Goal: Transaction & Acquisition: Purchase product/service

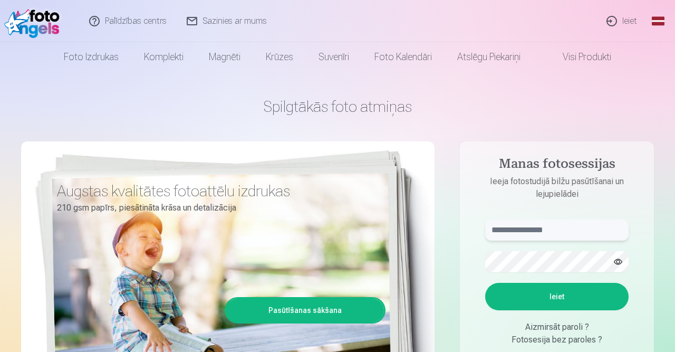
click at [525, 231] on input "text" at bounding box center [556, 229] width 143 height 21
click at [532, 290] on button "Ieiet" at bounding box center [556, 296] width 143 height 27
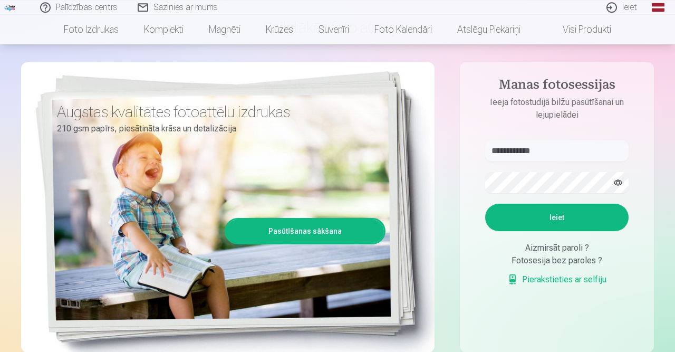
scroll to position [78, 0]
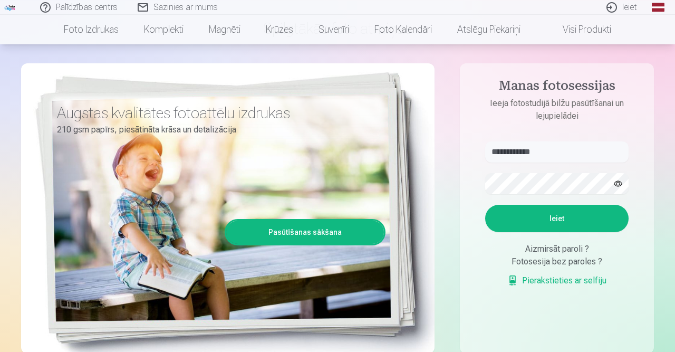
click at [571, 232] on button "Ieiet" at bounding box center [556, 218] width 143 height 27
click at [618, 180] on button "button" at bounding box center [618, 183] width 20 height 20
click at [530, 151] on input "**********" at bounding box center [556, 151] width 143 height 21
type input "**********"
click at [545, 205] on form "**********" at bounding box center [556, 219] width 164 height 156
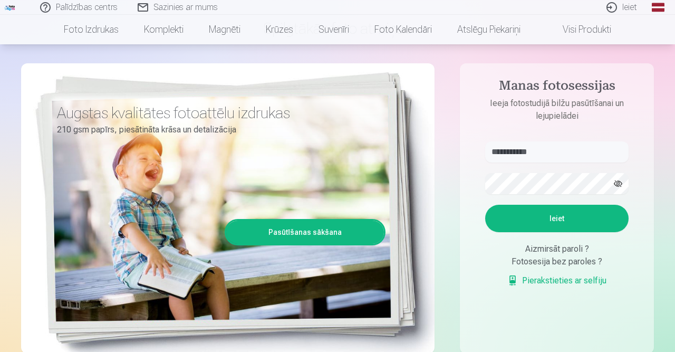
click at [548, 232] on button "Ieiet" at bounding box center [556, 218] width 143 height 27
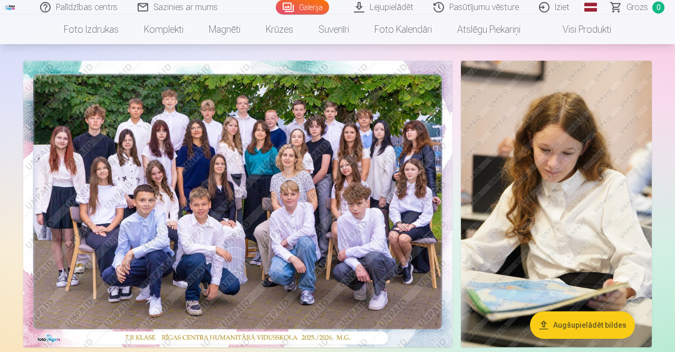
scroll to position [56, 0]
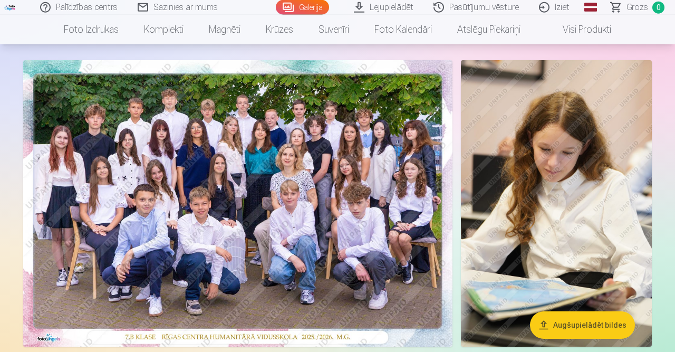
click at [328, 257] on img at bounding box center [237, 203] width 429 height 286
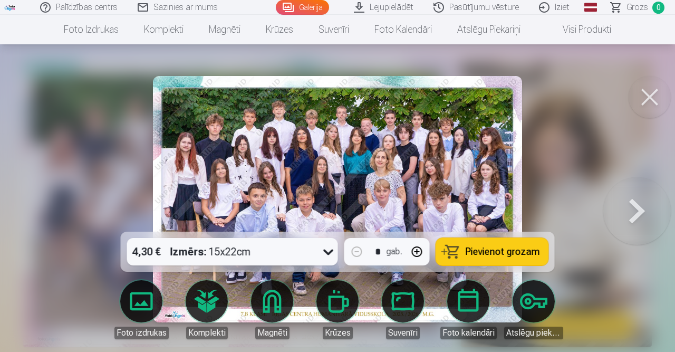
click at [506, 248] on span "Pievienot grozam" at bounding box center [502, 251] width 74 height 9
click at [649, 109] on button at bounding box center [649, 97] width 42 height 42
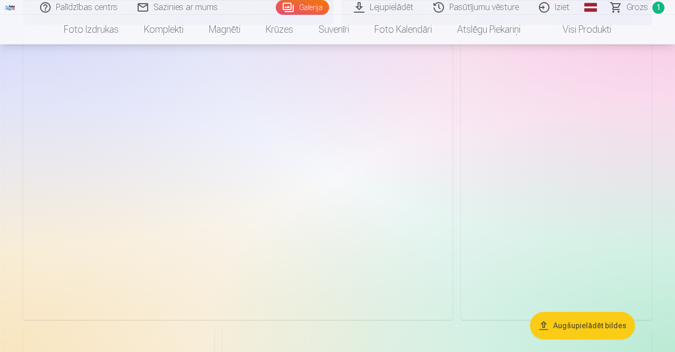
scroll to position [1867, 0]
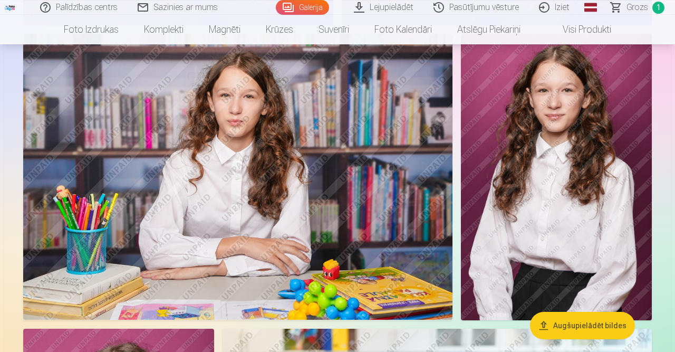
click at [605, 235] on img at bounding box center [556, 177] width 191 height 286
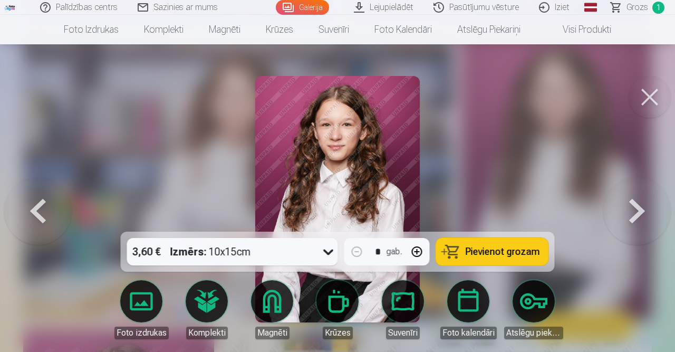
click at [642, 84] on button at bounding box center [649, 97] width 42 height 42
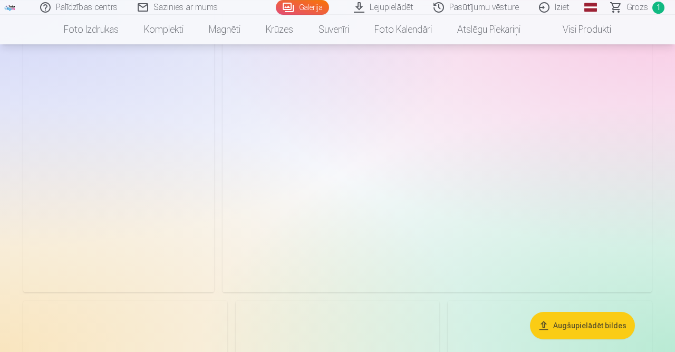
scroll to position [3207, 0]
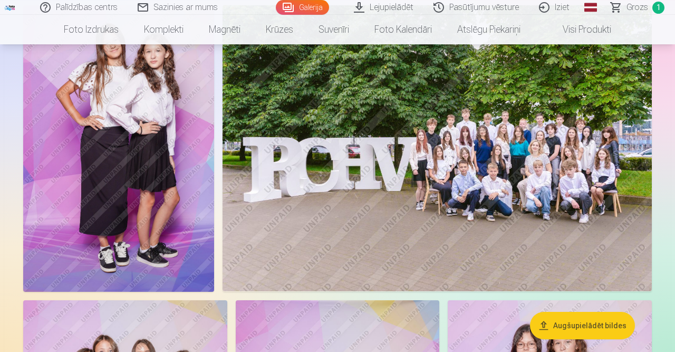
click at [595, 224] on img at bounding box center [436, 148] width 429 height 286
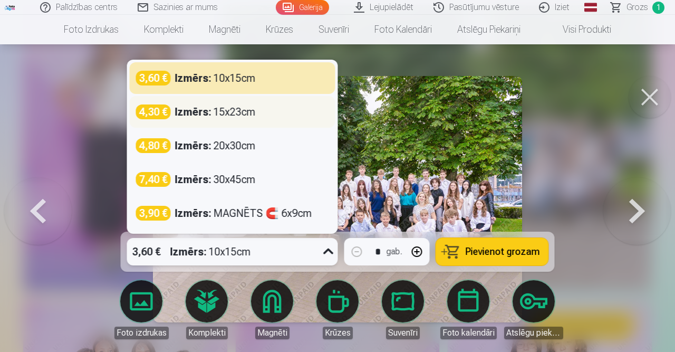
click at [280, 117] on div "4,30 € Izmērs : 15x23cm" at bounding box center [232, 111] width 193 height 15
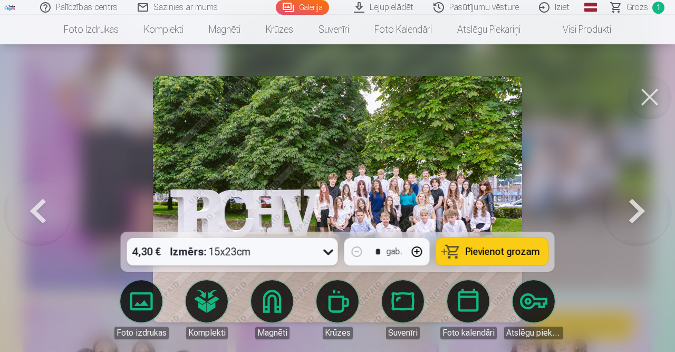
click at [516, 255] on span "Pievienot grozam" at bounding box center [502, 251] width 74 height 9
click at [648, 92] on button at bounding box center [649, 97] width 42 height 42
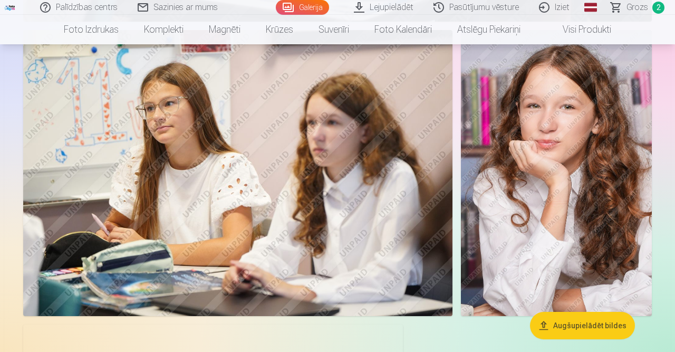
scroll to position [4645, 0]
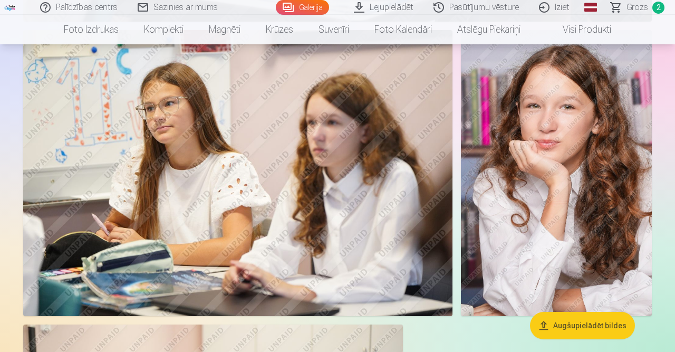
click at [606, 244] on img at bounding box center [556, 173] width 191 height 286
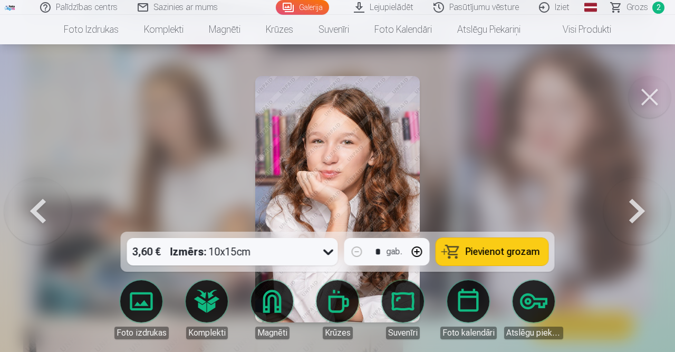
click at [514, 252] on span "Pievienot grozam" at bounding box center [502, 251] width 74 height 9
click at [649, 102] on button at bounding box center [649, 97] width 42 height 42
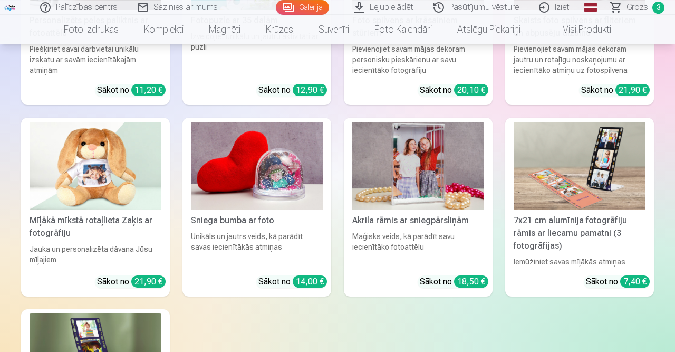
scroll to position [7134, 0]
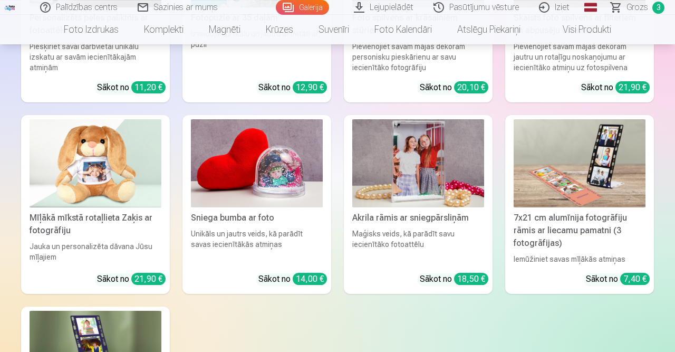
click at [591, 296] on div "Personalizēts peles paliktnis ar fotoattēlu Piešķiriet savai darbvietai unikālu…" at bounding box center [337, 200] width 633 height 569
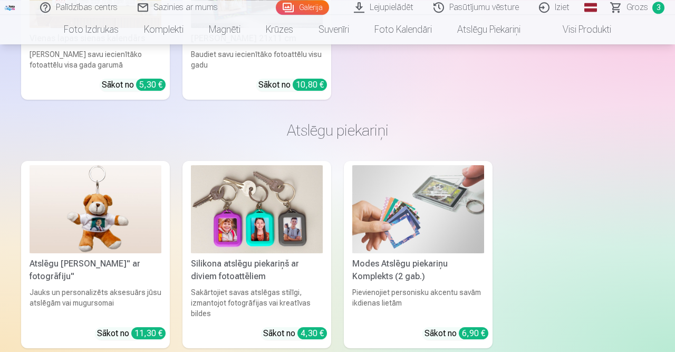
scroll to position [7744, 0]
click at [467, 257] on div "Modes Atslēgu piekariņu Komplekts (2 gab.)" at bounding box center [418, 269] width 140 height 25
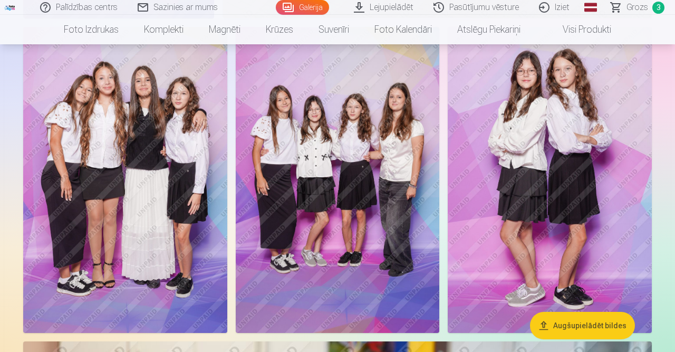
scroll to position [3479, 0]
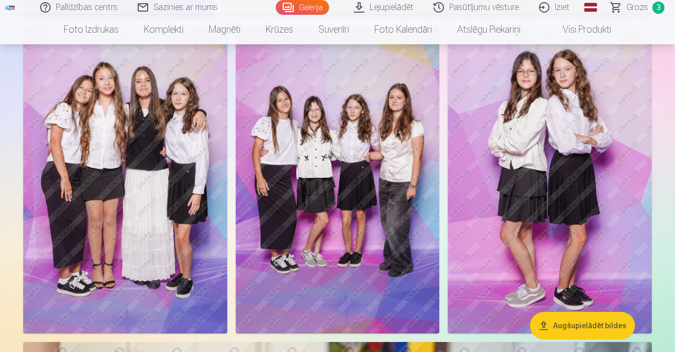
click at [161, 235] on img at bounding box center [125, 180] width 204 height 306
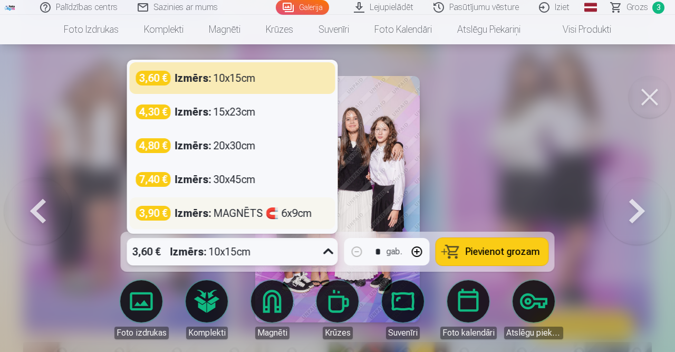
click at [306, 210] on div "Izmērs : MAGNĒTS 🧲 6x9cm" at bounding box center [243, 213] width 137 height 15
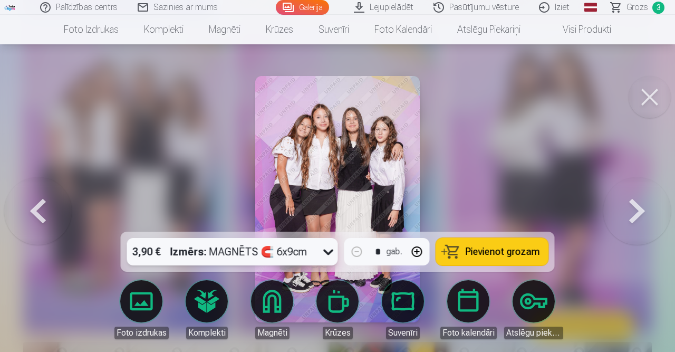
click at [510, 248] on span "Pievienot grozam" at bounding box center [502, 251] width 74 height 9
click at [652, 96] on button at bounding box center [649, 97] width 42 height 42
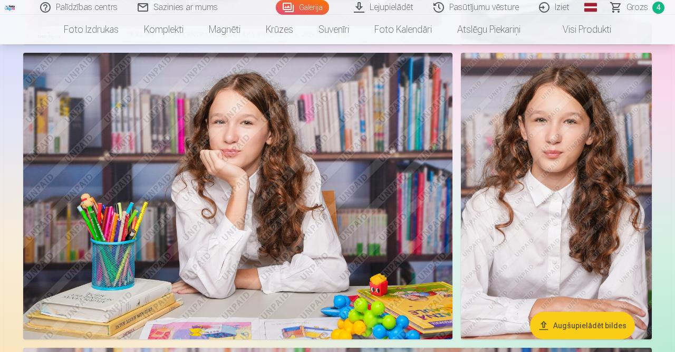
scroll to position [361, 0]
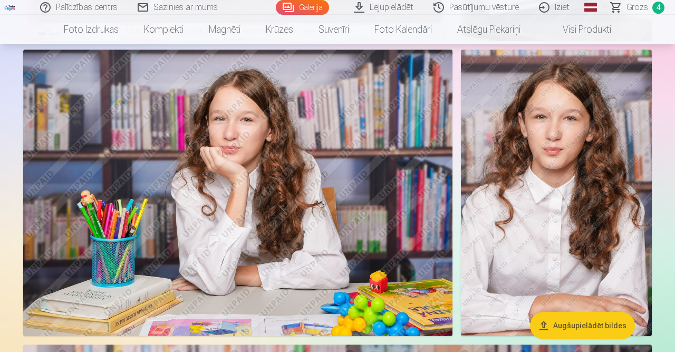
click at [392, 253] on img at bounding box center [237, 193] width 429 height 286
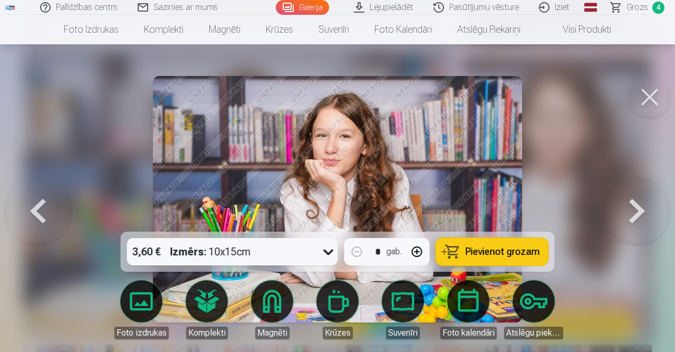
click at [647, 97] on button at bounding box center [649, 97] width 42 height 42
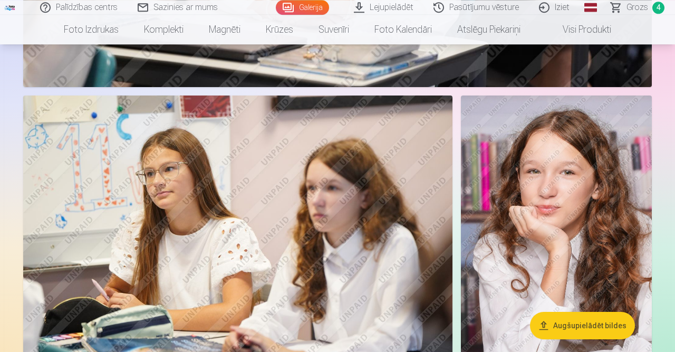
scroll to position [4581, 0]
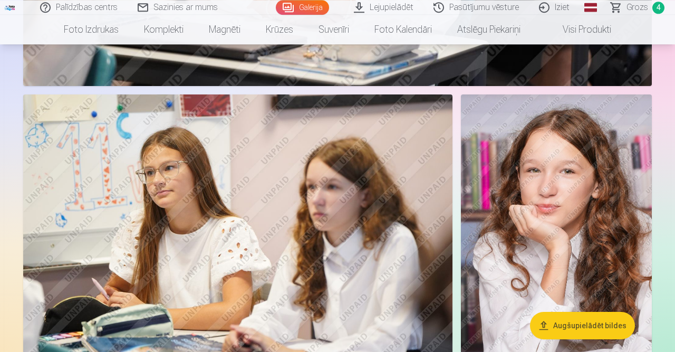
click at [643, 9] on span "Grozs" at bounding box center [637, 7] width 22 height 13
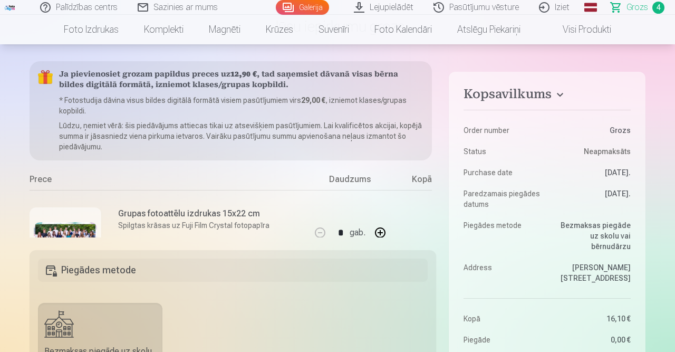
scroll to position [91, 0]
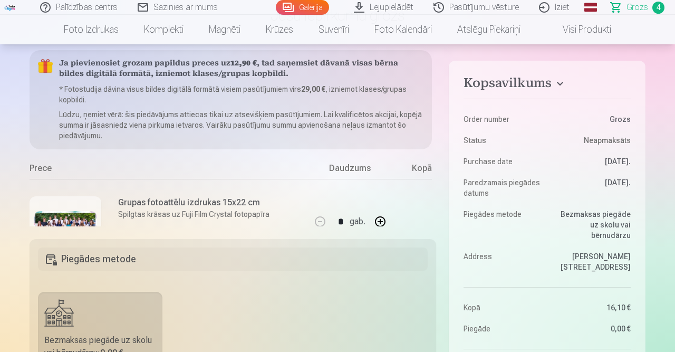
click at [75, 211] on img at bounding box center [65, 232] width 63 height 42
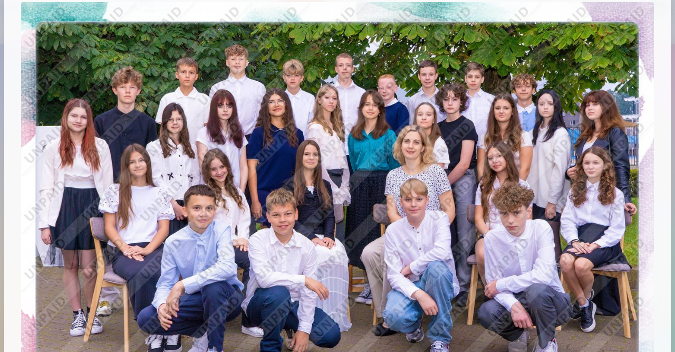
scroll to position [0, 0]
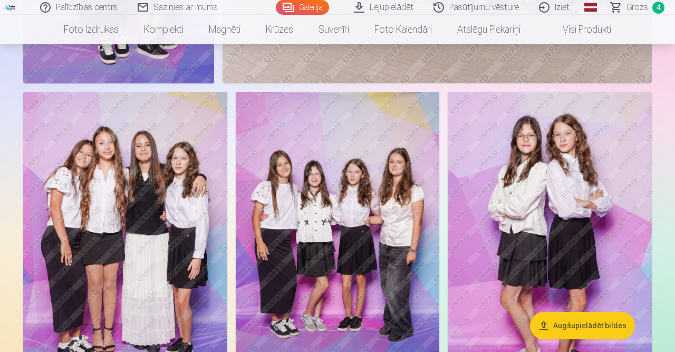
scroll to position [3414, 0]
click at [661, 10] on span "4" at bounding box center [658, 8] width 12 height 12
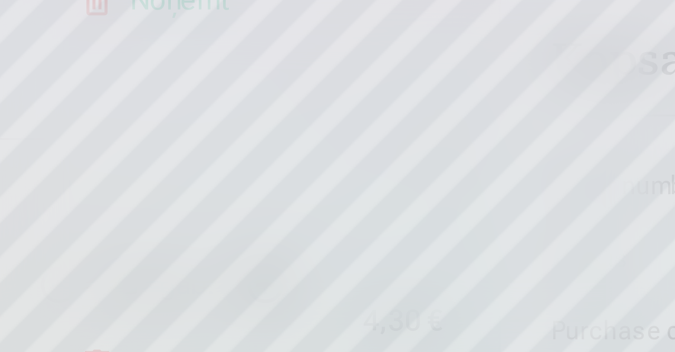
scroll to position [179, 0]
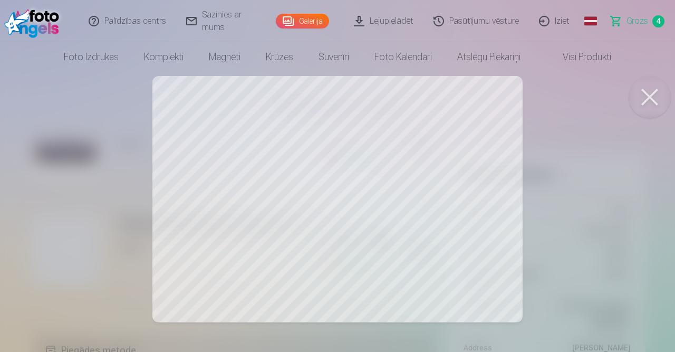
click at [651, 106] on button at bounding box center [649, 97] width 42 height 42
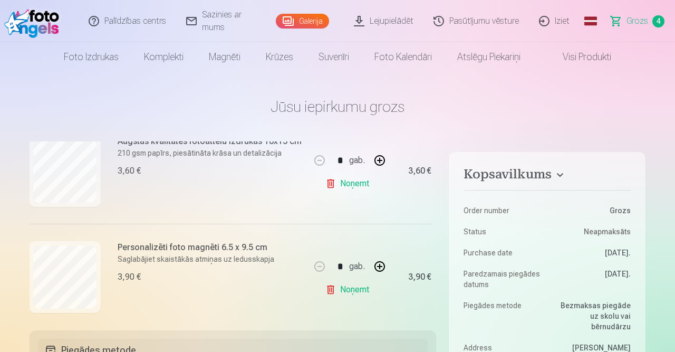
scroll to position [375, 1]
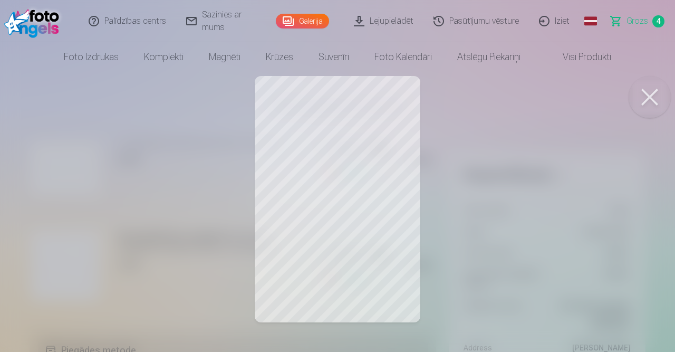
click at [652, 98] on button at bounding box center [649, 97] width 42 height 42
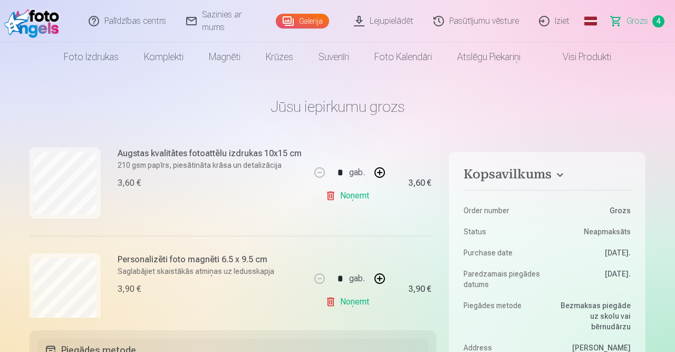
scroll to position [347, 1]
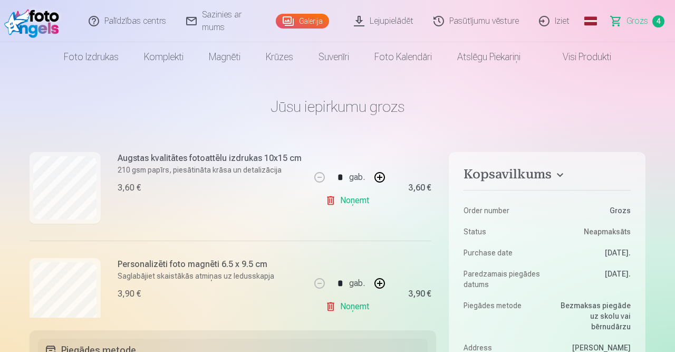
click at [355, 307] on link "Noņemt" at bounding box center [349, 306] width 48 height 21
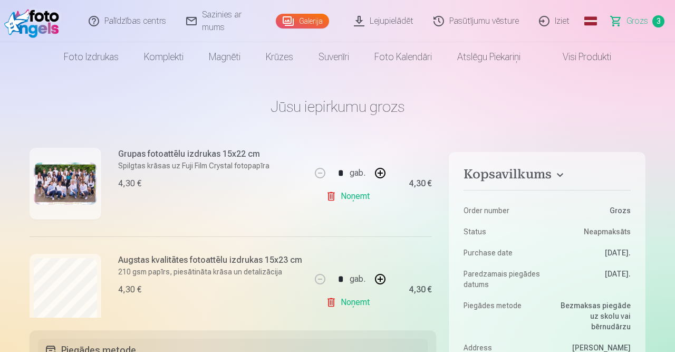
scroll to position [139, 0]
click at [308, 21] on link "Galerija" at bounding box center [302, 21] width 53 height 15
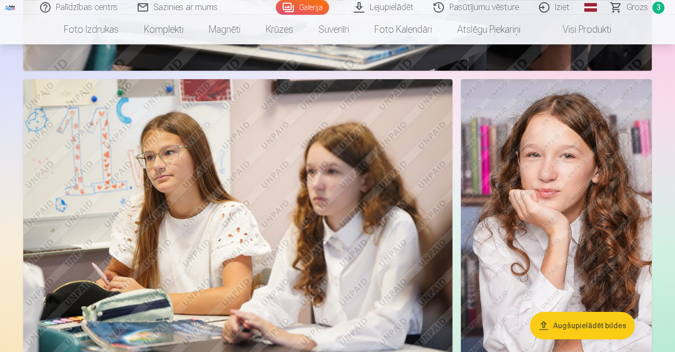
scroll to position [4596, 0]
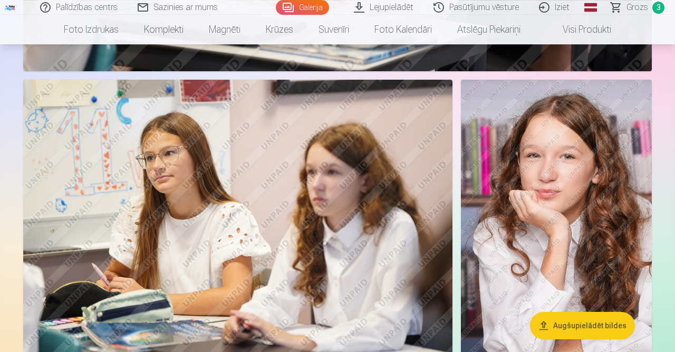
click at [615, 249] on img at bounding box center [556, 223] width 191 height 286
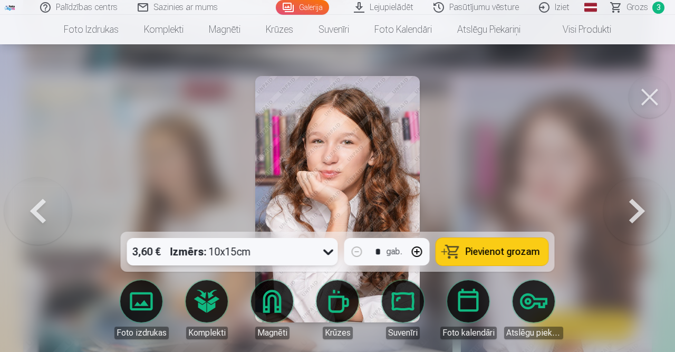
click at [413, 253] on button "button" at bounding box center [416, 251] width 25 height 25
click at [413, 251] on button "button" at bounding box center [416, 251] width 25 height 25
click at [513, 247] on span "Pievienot grozam" at bounding box center [502, 251] width 74 height 9
type input "*"
click at [650, 100] on button at bounding box center [649, 97] width 42 height 42
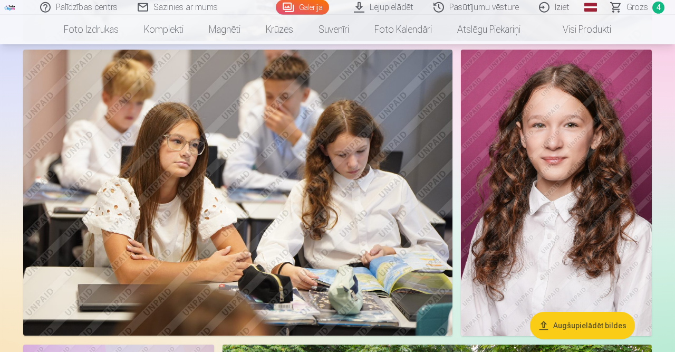
scroll to position [2863, 0]
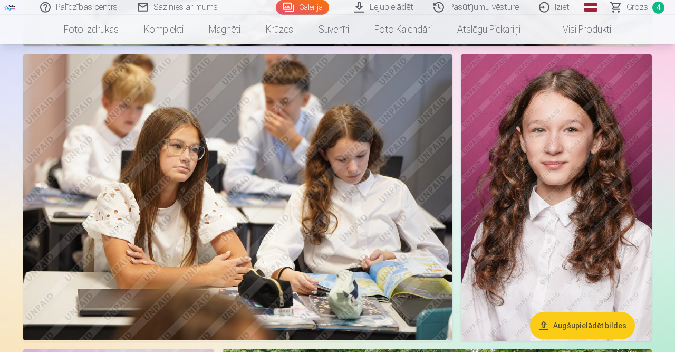
click at [570, 336] on button "Augšupielādēt bildes" at bounding box center [582, 325] width 105 height 27
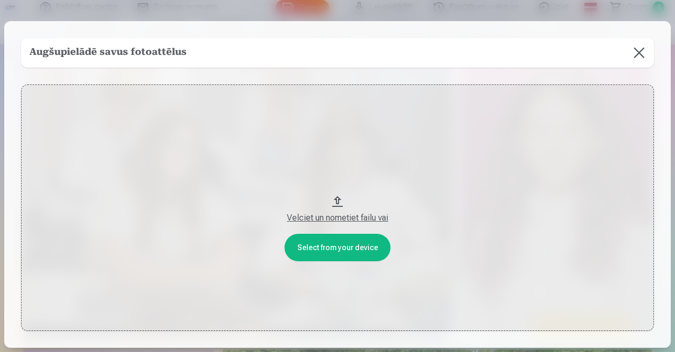
click at [640, 51] on button at bounding box center [639, 53] width 30 height 30
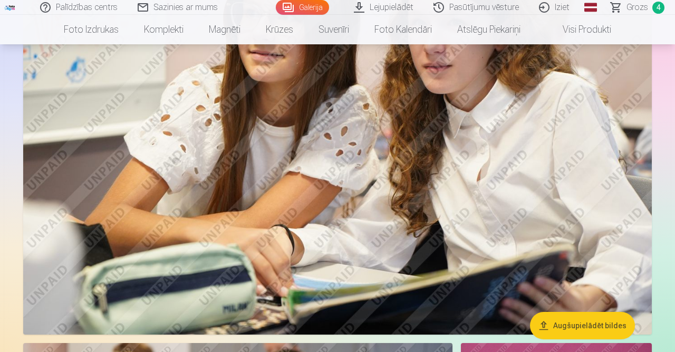
scroll to position [2574, 0]
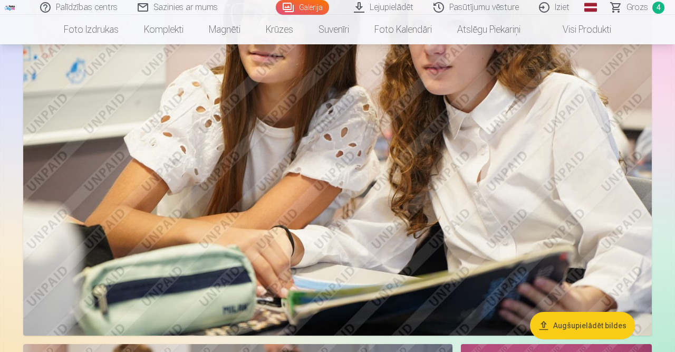
click at [545, 177] on img at bounding box center [337, 125] width 628 height 419
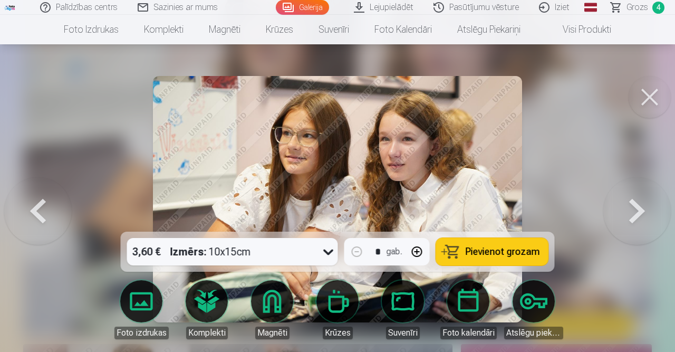
click at [518, 254] on span "Pievienot grozam" at bounding box center [502, 251] width 74 height 9
click at [653, 100] on button at bounding box center [649, 97] width 42 height 42
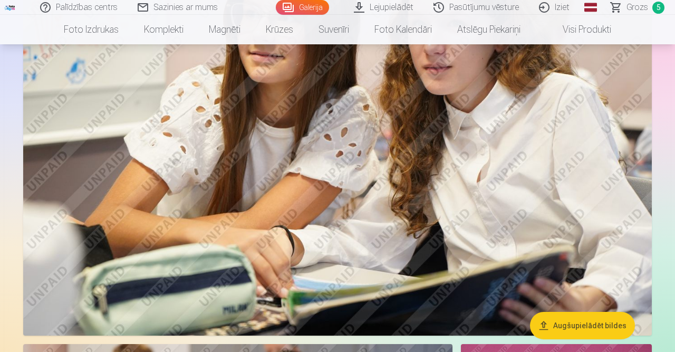
click at [636, 5] on span "Grozs" at bounding box center [637, 7] width 22 height 13
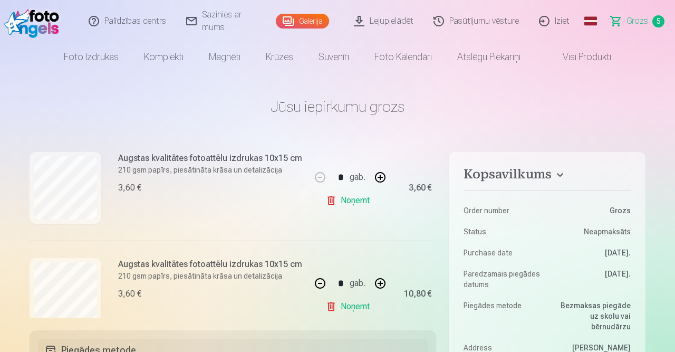
scroll to position [347, 0]
click at [347, 200] on link "Noņemt" at bounding box center [350, 200] width 48 height 21
type input "*"
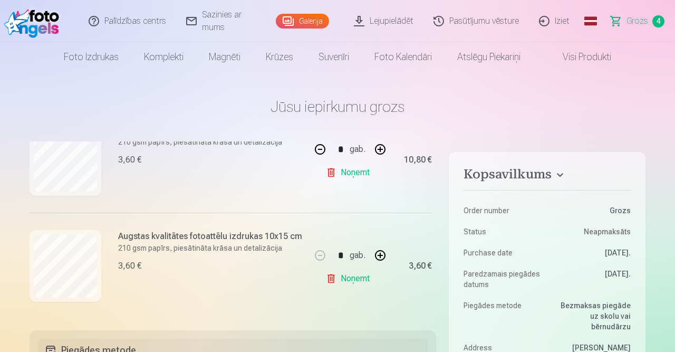
click at [310, 21] on link "Galerija" at bounding box center [302, 21] width 53 height 15
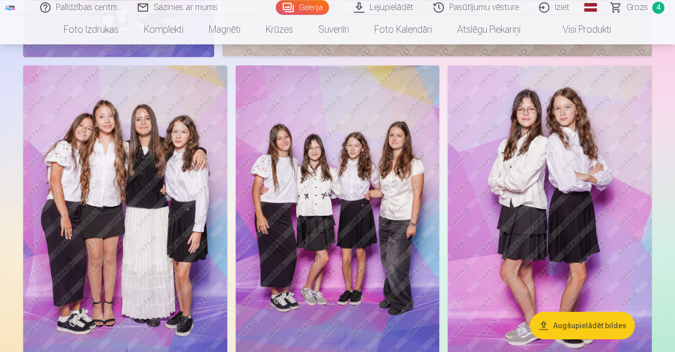
scroll to position [3453, 0]
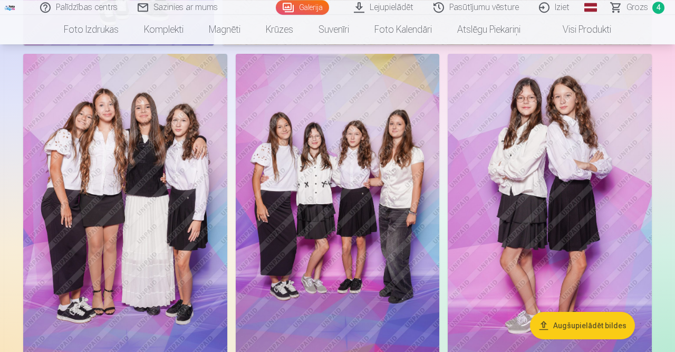
click at [143, 254] on img at bounding box center [125, 207] width 204 height 306
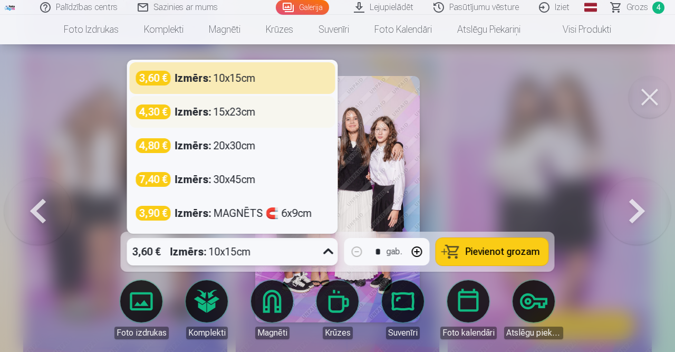
click at [196, 109] on strong "Izmērs :" at bounding box center [193, 111] width 36 height 15
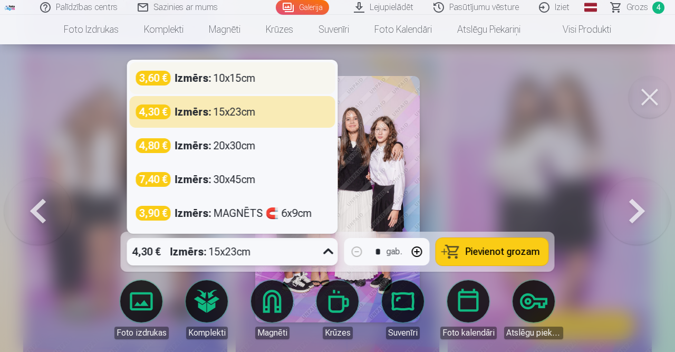
click at [295, 71] on div "3,60 € Izmērs : 10x15cm" at bounding box center [232, 78] width 193 height 15
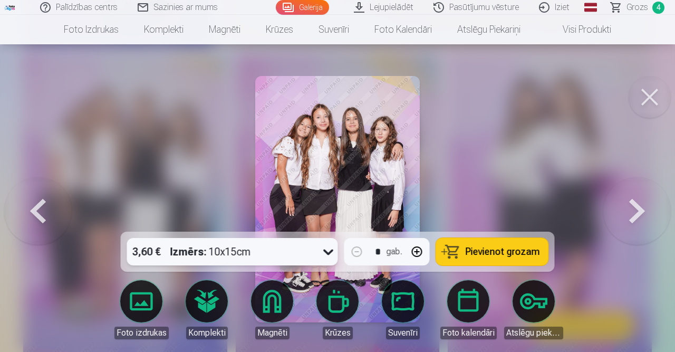
click at [507, 250] on span "Pievienot grozam" at bounding box center [502, 251] width 74 height 9
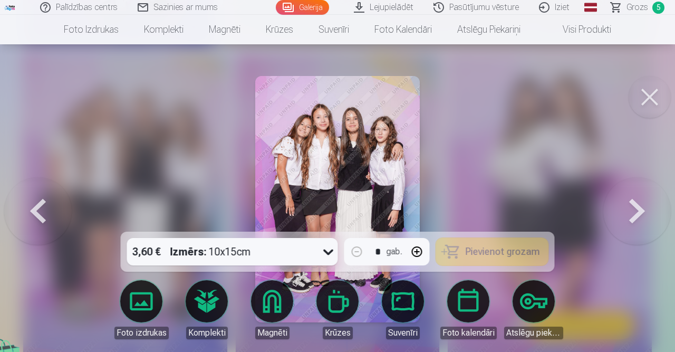
click at [646, 99] on button at bounding box center [649, 97] width 42 height 42
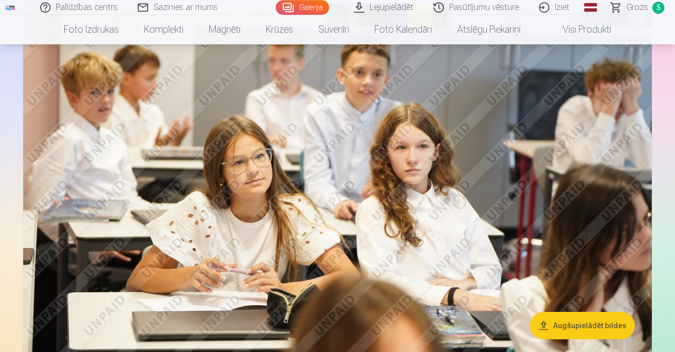
scroll to position [3818, 0]
click at [540, 193] on img at bounding box center [337, 212] width 628 height 419
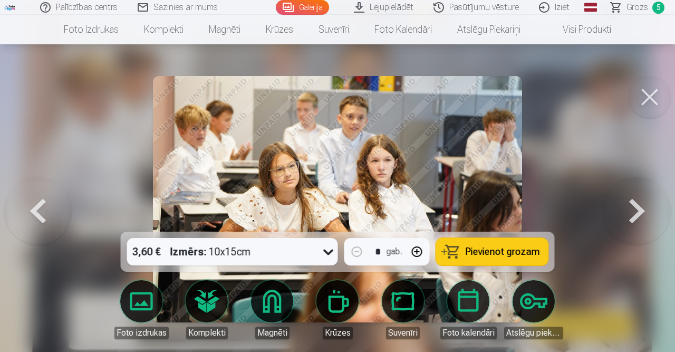
click at [520, 251] on span "Pievienot grozam" at bounding box center [502, 251] width 74 height 9
click at [646, 94] on button at bounding box center [649, 97] width 42 height 42
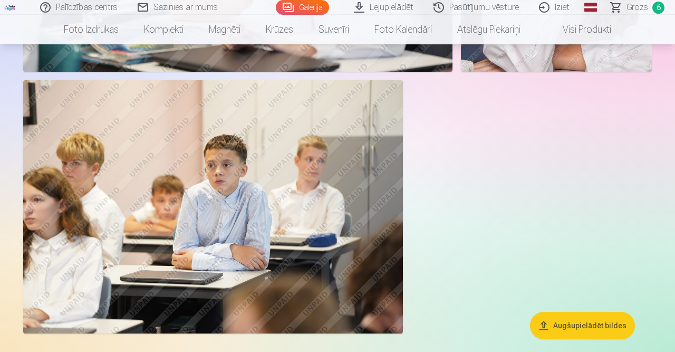
scroll to position [4890, 0]
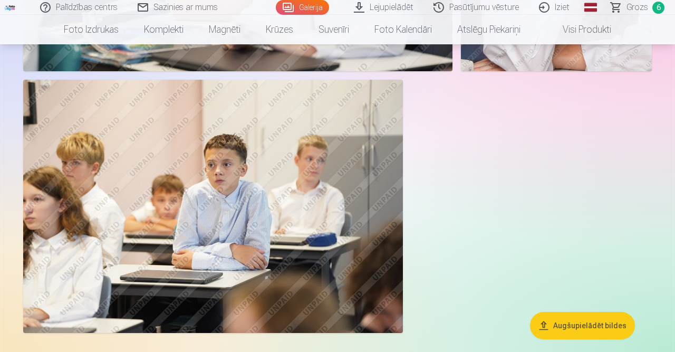
click at [638, 6] on span "Grozs" at bounding box center [637, 7] width 22 height 13
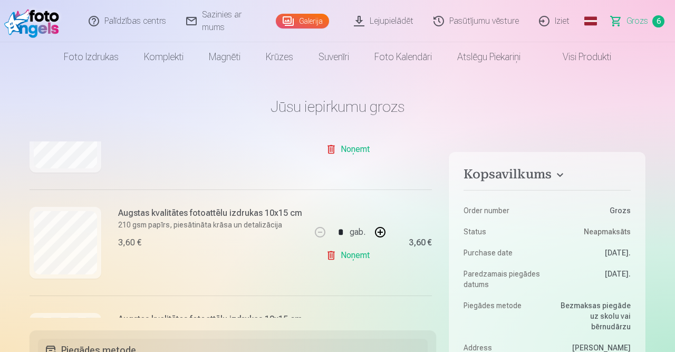
scroll to position [390, 0]
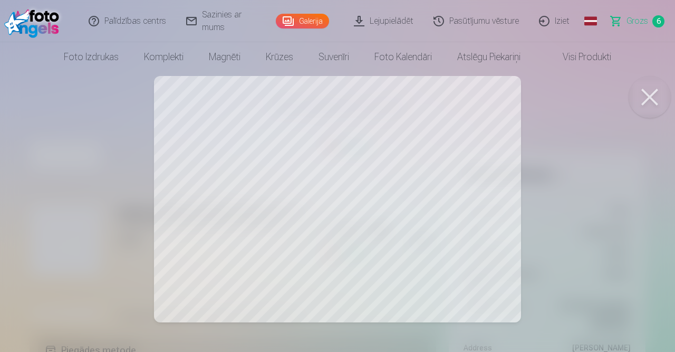
click at [646, 100] on button at bounding box center [649, 97] width 42 height 42
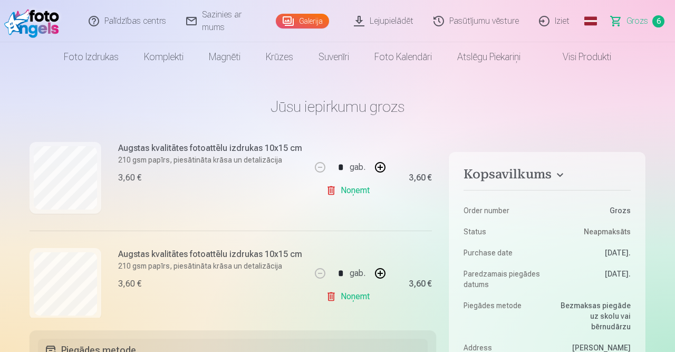
scroll to position [577, 0]
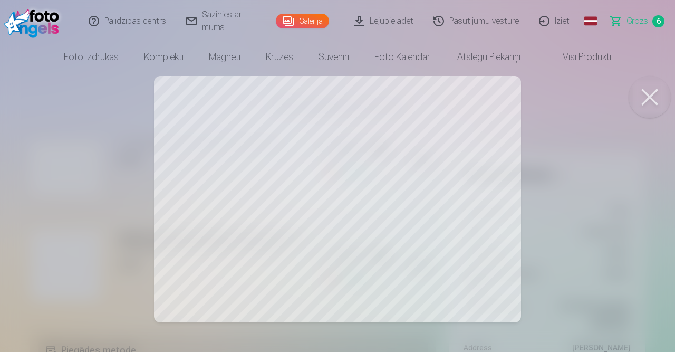
click at [638, 104] on button at bounding box center [649, 97] width 42 height 42
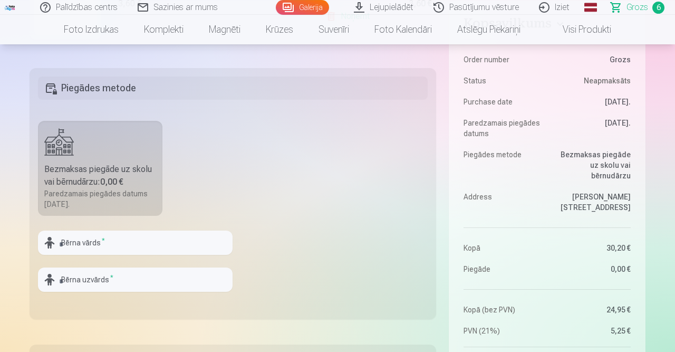
scroll to position [253, 0]
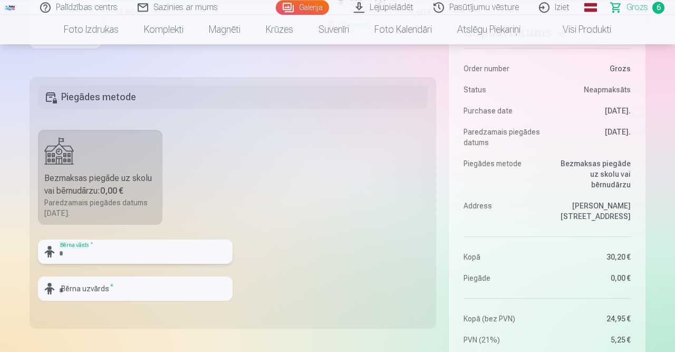
click at [73, 249] on input "text" at bounding box center [135, 251] width 195 height 24
type input "*******"
click at [81, 297] on input "text" at bounding box center [135, 288] width 195 height 24
type input "*****"
click at [335, 216] on fieldset "Piegādes metode Bezmaksas piegāde uz skolu vai bērnudārzu : 0,00 € Paredzamais …" at bounding box center [233, 202] width 406 height 251
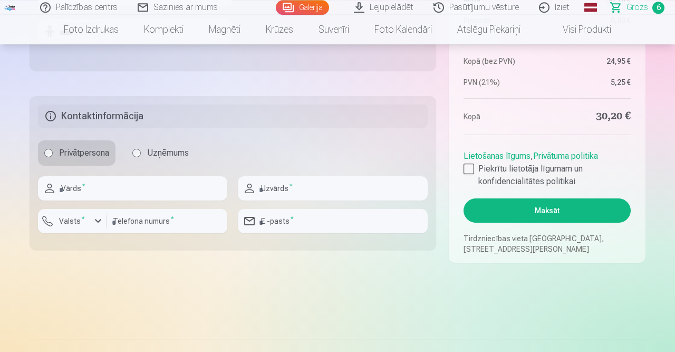
scroll to position [511, 0]
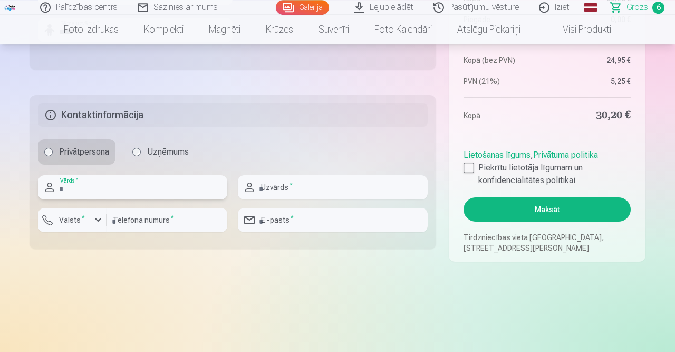
click at [118, 192] on input "text" at bounding box center [132, 187] width 189 height 24
type input "*******"
click at [297, 188] on input "text" at bounding box center [332, 187] width 189 height 24
type input "*****"
click at [101, 219] on div "button" at bounding box center [98, 219] width 13 height 13
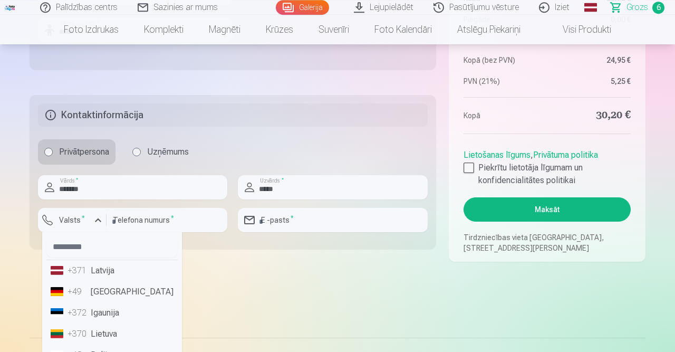
click at [96, 271] on li "+371 Latvija" at bounding box center [111, 270] width 131 height 21
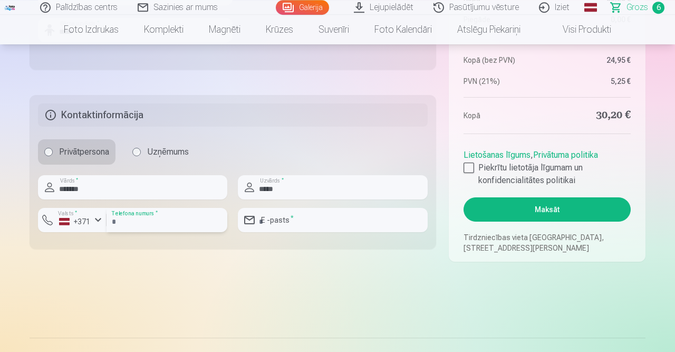
click at [153, 222] on input "number" at bounding box center [166, 220] width 121 height 24
type input "********"
click at [315, 220] on input "email" at bounding box center [332, 220] width 189 height 24
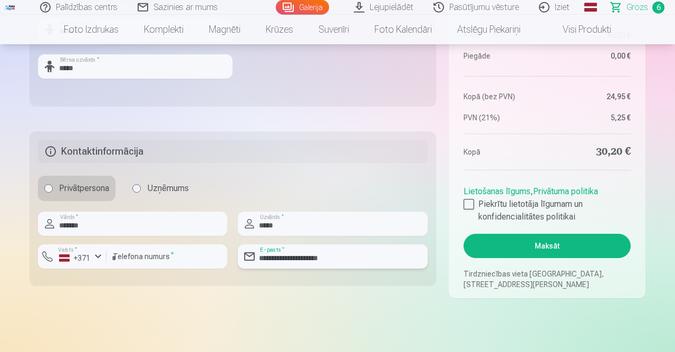
scroll to position [474, 0]
type input "**********"
click at [469, 205] on div at bounding box center [468, 204] width 11 height 11
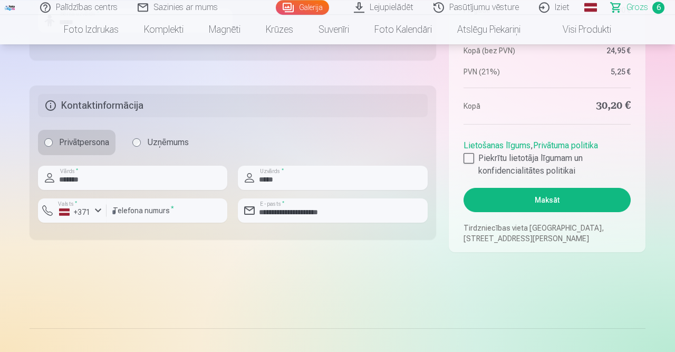
scroll to position [521, 0]
click at [568, 200] on button "Maksāt" at bounding box center [546, 200] width 167 height 24
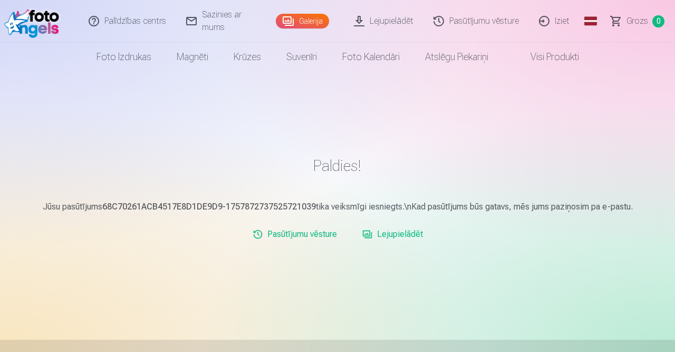
click at [385, 234] on link "Lejupielādēt" at bounding box center [392, 234] width 69 height 21
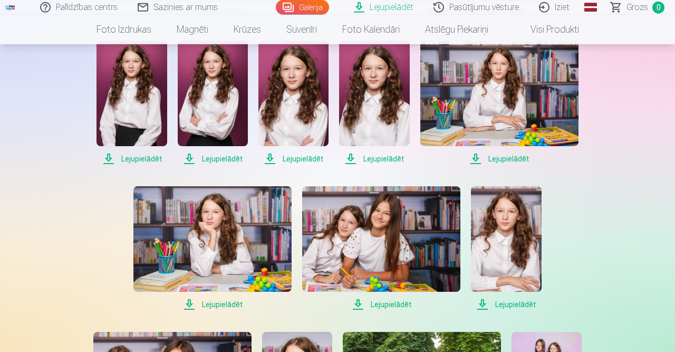
scroll to position [225, 0]
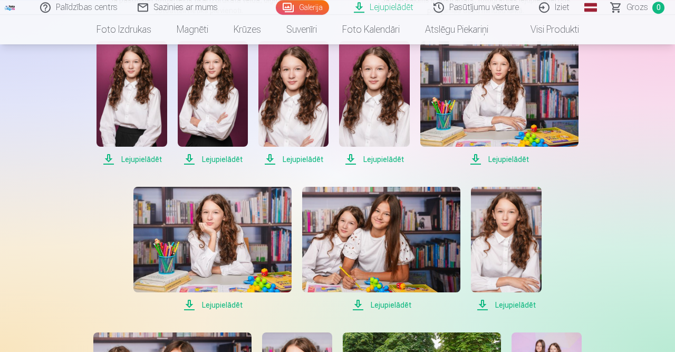
click at [502, 159] on span "Lejupielādēt" at bounding box center [499, 159] width 158 height 13
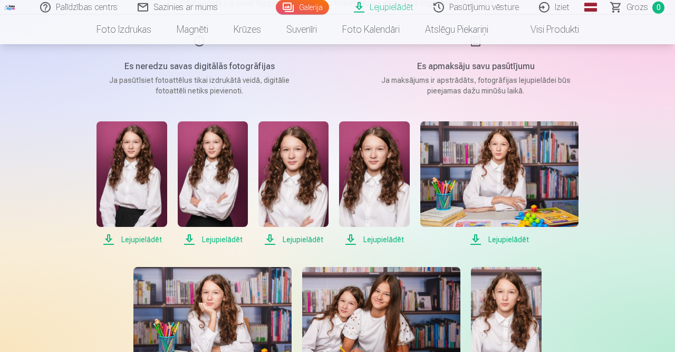
scroll to position [145, 0]
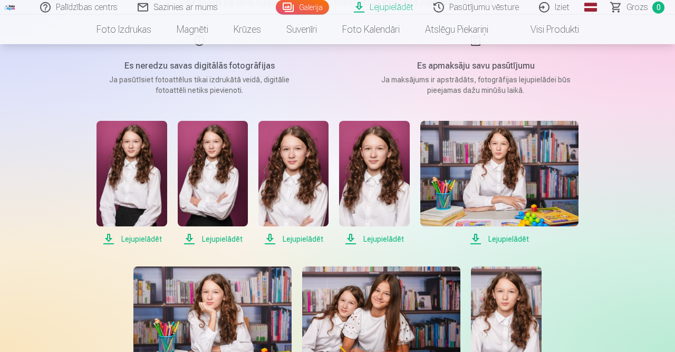
click at [131, 238] on span "Lejupielādēt" at bounding box center [131, 238] width 70 height 13
click at [215, 240] on span "Lejupielādēt" at bounding box center [213, 238] width 70 height 13
click at [308, 234] on span "Lejupielādēt" at bounding box center [293, 238] width 70 height 13
click at [304, 239] on span "Lejupielādēt" at bounding box center [293, 238] width 70 height 13
click at [379, 237] on span "Lejupielādēt" at bounding box center [374, 238] width 70 height 13
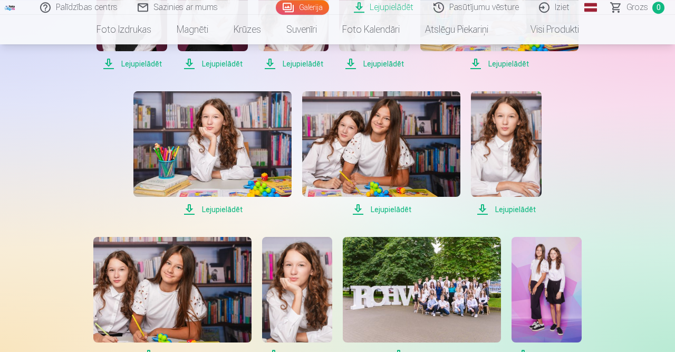
scroll to position [321, 0]
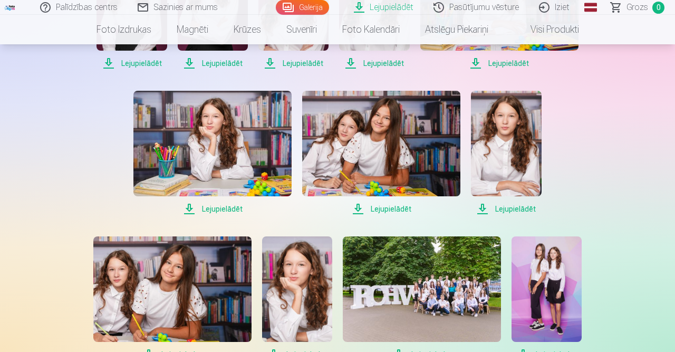
click at [393, 208] on span "Lejupielādēt" at bounding box center [381, 208] width 158 height 13
click at [356, 210] on span "Lejupielādēt" at bounding box center [381, 208] width 158 height 13
click at [555, 26] on link "Visi produkti" at bounding box center [546, 30] width 91 height 30
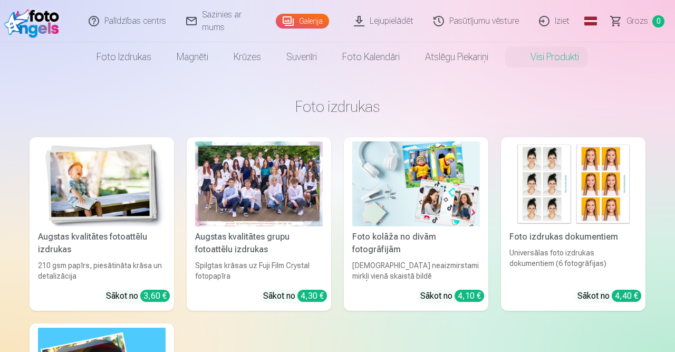
click at [309, 20] on link "Galerija" at bounding box center [302, 21] width 53 height 15
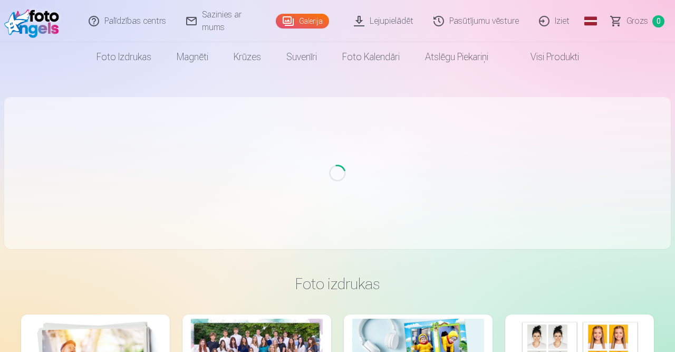
click at [308, 22] on link "Galerija" at bounding box center [302, 21] width 53 height 15
click at [636, 20] on span "Grozs" at bounding box center [637, 21] width 22 height 13
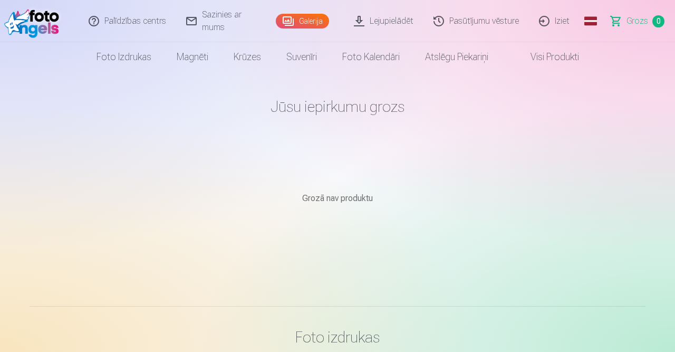
click at [381, 21] on link "Lejupielādēt" at bounding box center [384, 21] width 80 height 42
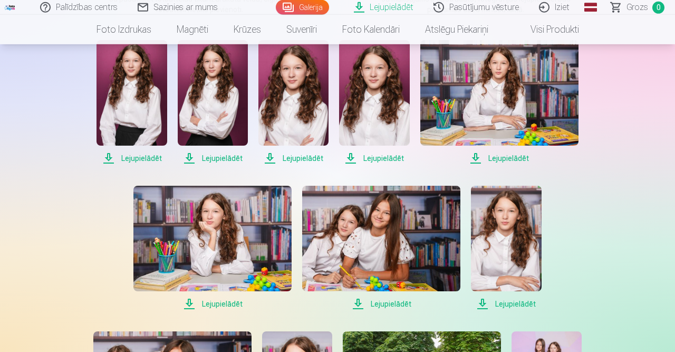
scroll to position [228, 0]
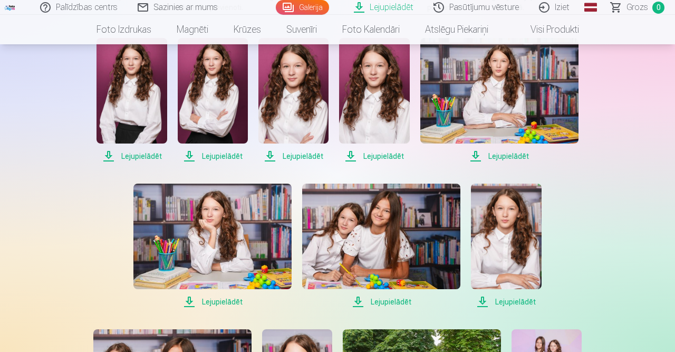
click at [510, 240] on img at bounding box center [506, 235] width 70 height 105
click at [213, 301] on span "Lejupielādēt" at bounding box center [212, 301] width 158 height 13
click at [394, 302] on span "Lejupielādēt" at bounding box center [381, 301] width 158 height 13
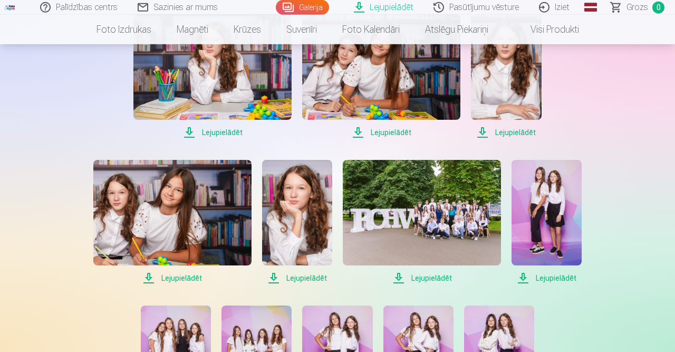
scroll to position [396, 0]
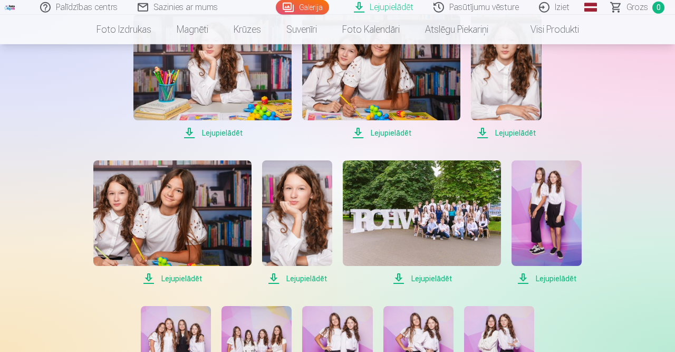
click at [299, 278] on span "Lejupielādēt" at bounding box center [297, 278] width 70 height 13
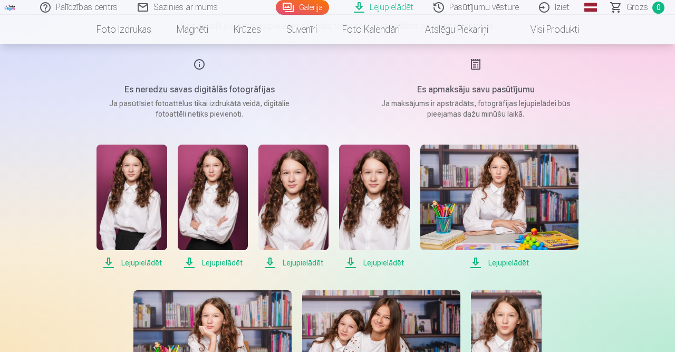
scroll to position [121, 0]
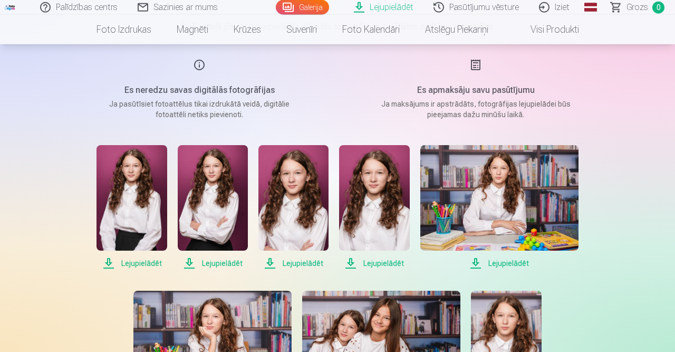
click at [306, 6] on link "Galerija" at bounding box center [302, 7] width 53 height 15
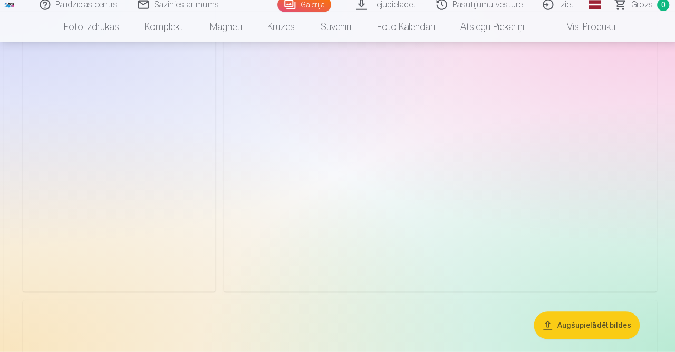
scroll to position [2190, 0]
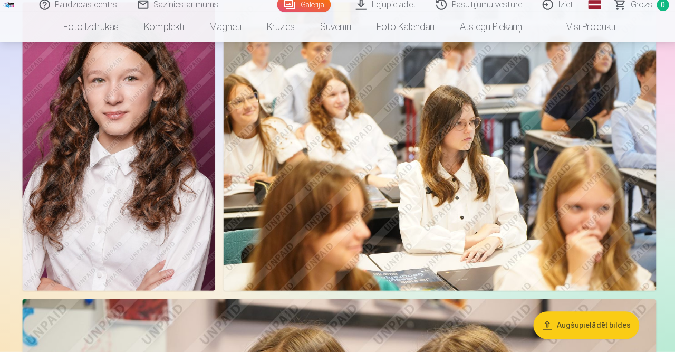
click at [75, 210] on img at bounding box center [118, 148] width 191 height 286
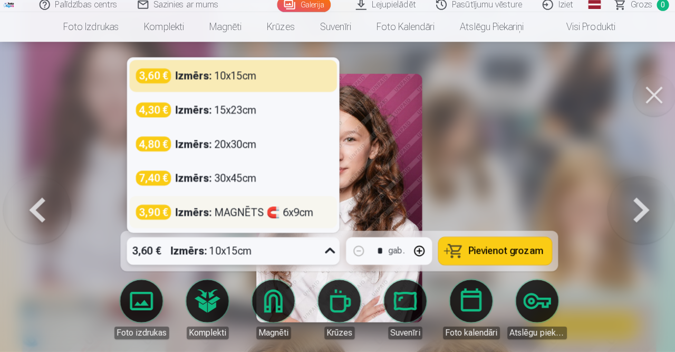
click at [199, 209] on strong "Izmērs :" at bounding box center [193, 213] width 36 height 15
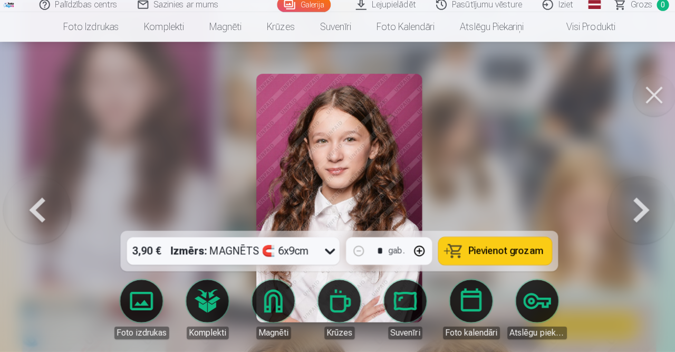
click at [478, 250] on span "Pievienot grozam" at bounding box center [502, 251] width 74 height 9
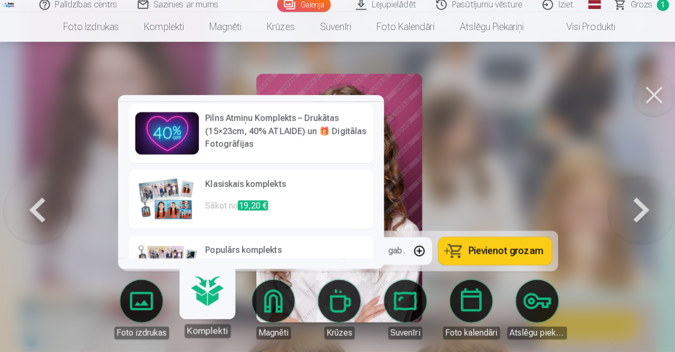
click at [206, 184] on h6 "Klasiskais komplekts" at bounding box center [285, 189] width 160 height 21
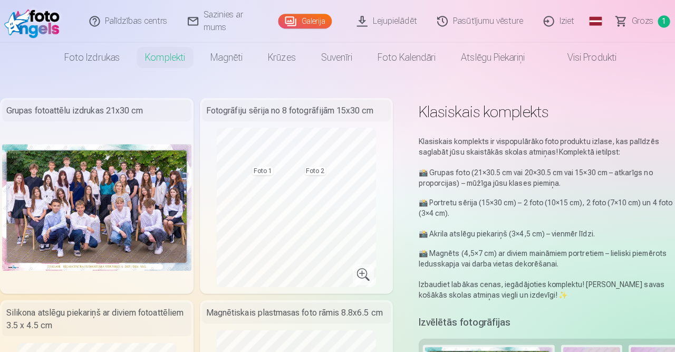
click at [636, 18] on span "Grozs" at bounding box center [637, 21] width 22 height 13
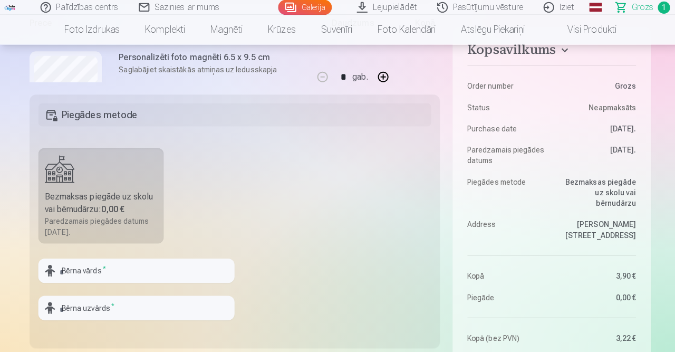
scroll to position [223, 0]
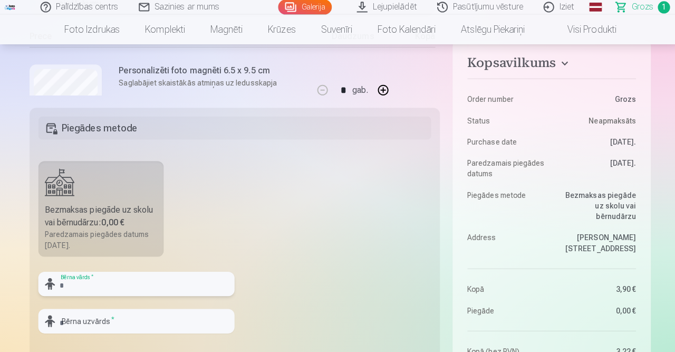
click at [71, 283] on input "text" at bounding box center [135, 281] width 195 height 24
type input "*******"
click at [75, 310] on input "text" at bounding box center [135, 318] width 195 height 24
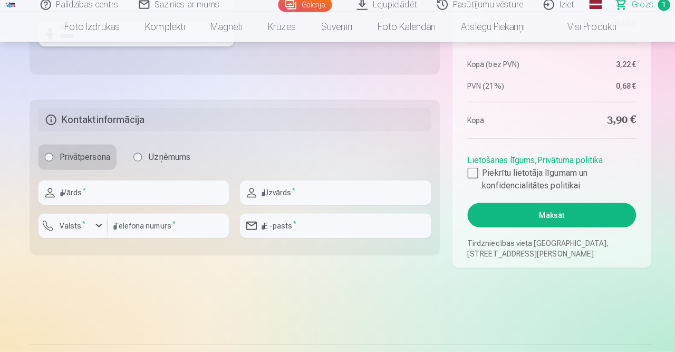
scroll to position [504, 0]
type input "*****"
click at [95, 192] on input "text" at bounding box center [132, 194] width 189 height 24
type input "*******"
click at [99, 226] on div "button" at bounding box center [98, 226] width 13 height 13
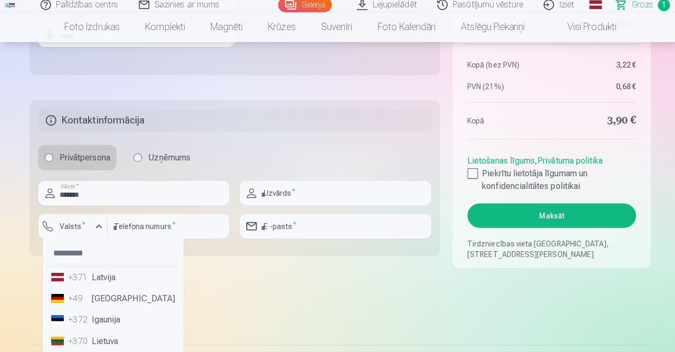
click at [88, 278] on li "+371 Latvija" at bounding box center [111, 277] width 131 height 21
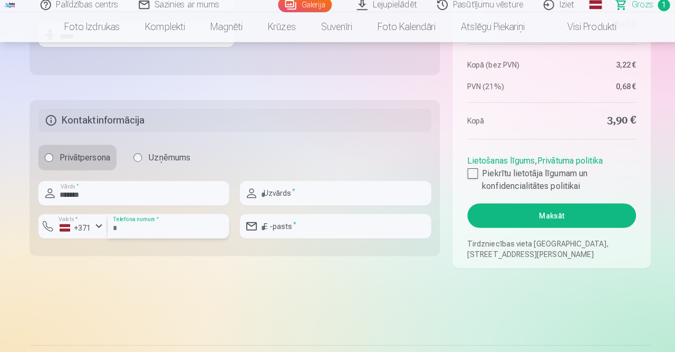
click at [159, 225] on input "number" at bounding box center [166, 227] width 121 height 24
type input "********"
click at [287, 197] on input "text" at bounding box center [332, 194] width 189 height 24
type input "*****"
click at [272, 226] on input "email" at bounding box center [332, 227] width 189 height 24
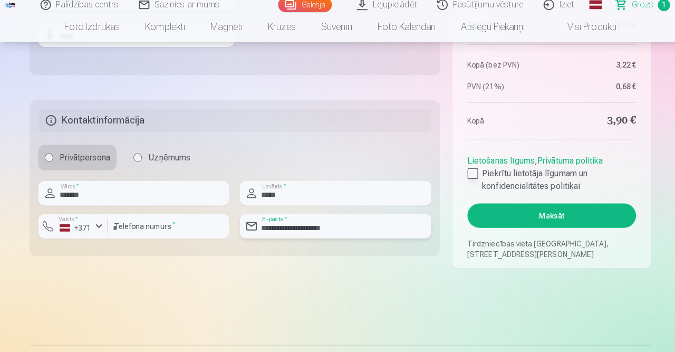
type input "**********"
click at [468, 176] on div at bounding box center [468, 174] width 11 height 11
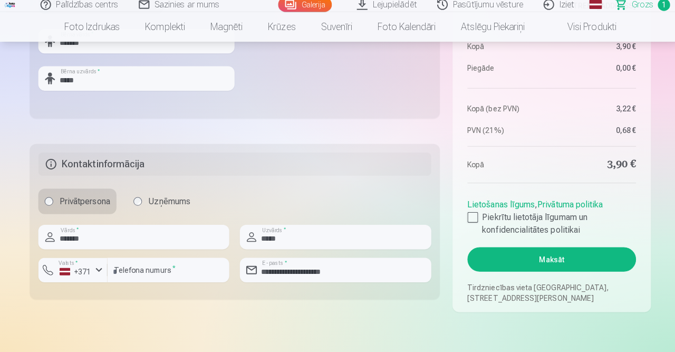
scroll to position [462, 0]
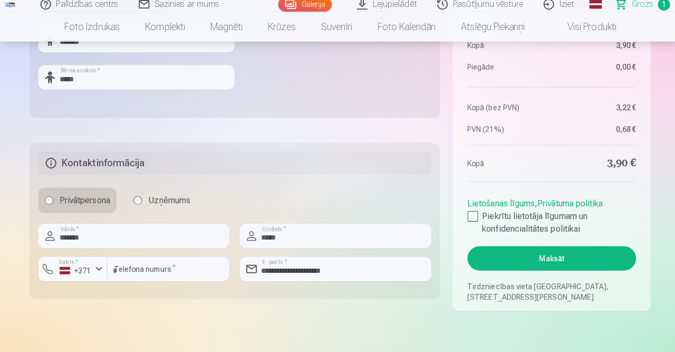
click at [542, 259] on button "Maksāt" at bounding box center [546, 259] width 167 height 24
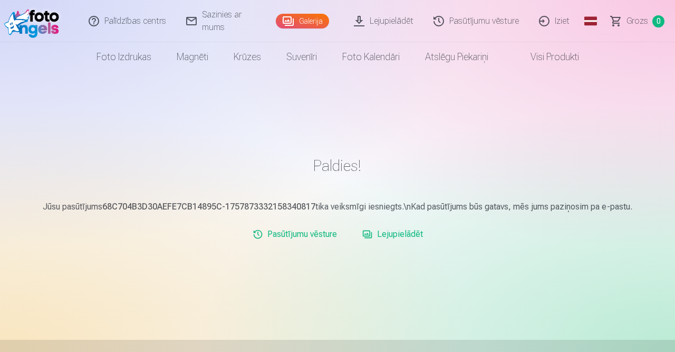
click at [388, 236] on link "Lejupielādēt" at bounding box center [392, 234] width 69 height 21
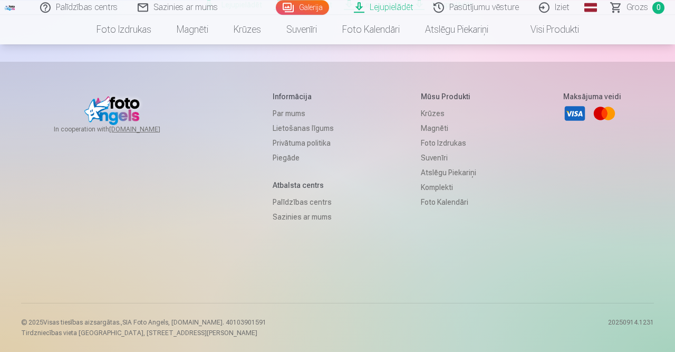
scroll to position [1240, 0]
click at [558, 8] on link "Iziet" at bounding box center [554, 7] width 51 height 15
